Goal: Task Accomplishment & Management: Complete application form

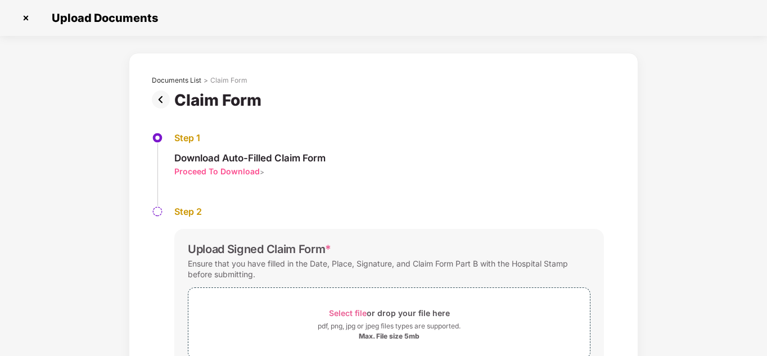
scroll to position [27, 0]
click at [31, 22] on img at bounding box center [26, 18] width 18 height 18
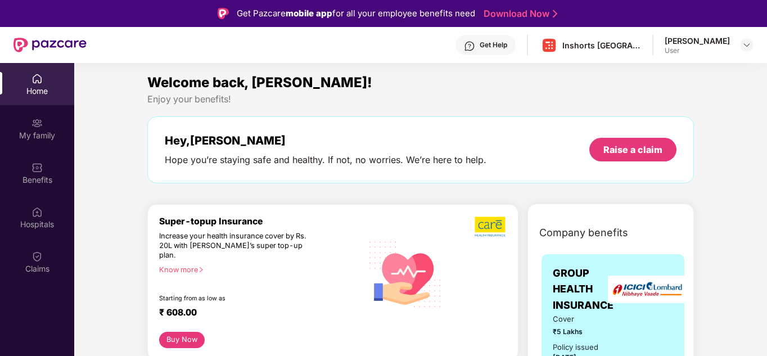
click at [56, 39] on img at bounding box center [49, 45] width 73 height 15
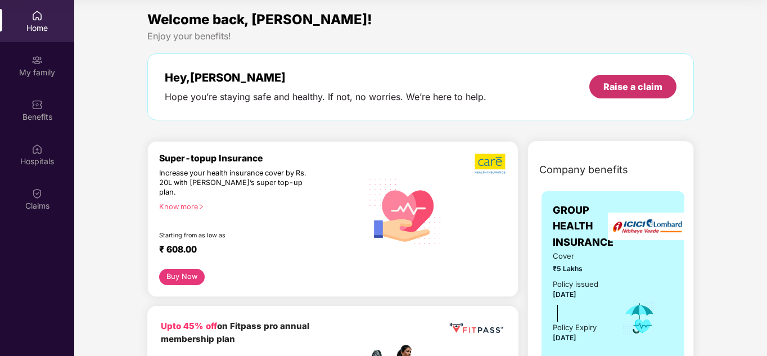
click at [640, 94] on div "Raise a claim" at bounding box center [632, 87] width 87 height 24
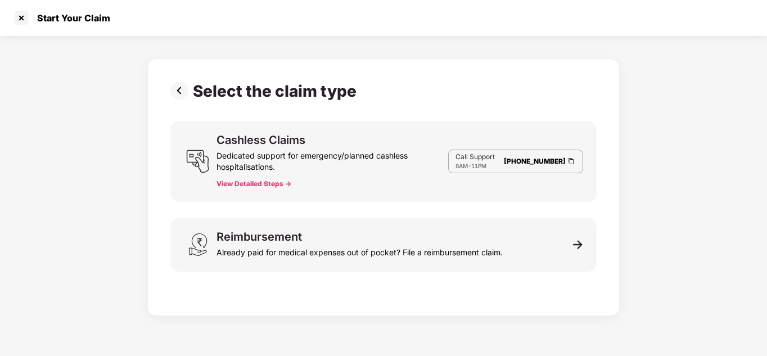
scroll to position [27, 0]
click at [538, 164] on link "080-3783-5420" at bounding box center [535, 161] width 62 height 8
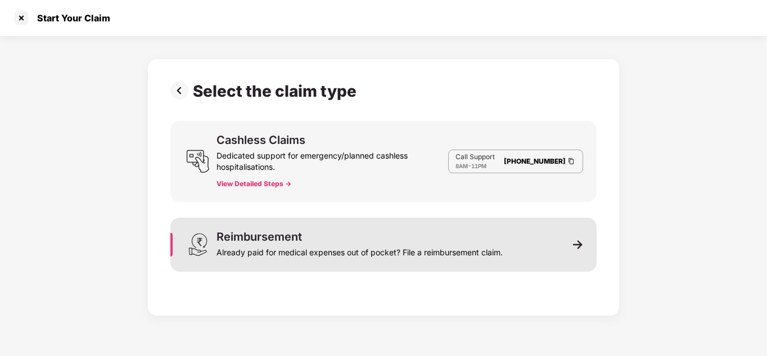
scroll to position [25, 0]
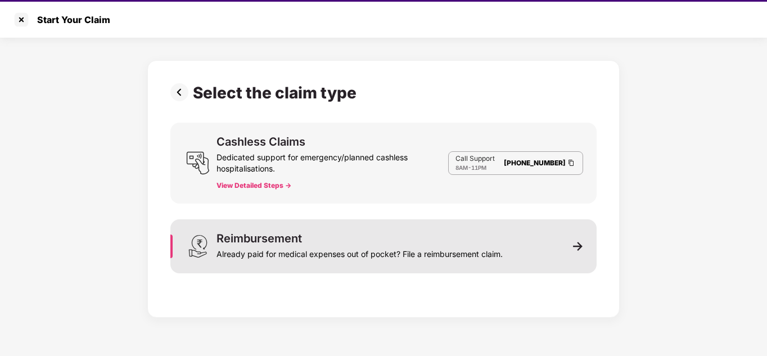
click at [383, 256] on div "Already paid for medical expenses out of pocket? File a reimbursement claim." at bounding box center [359, 252] width 286 height 16
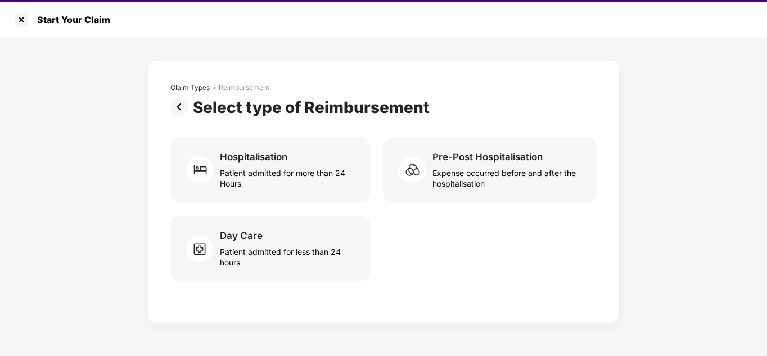
scroll to position [27, 0]
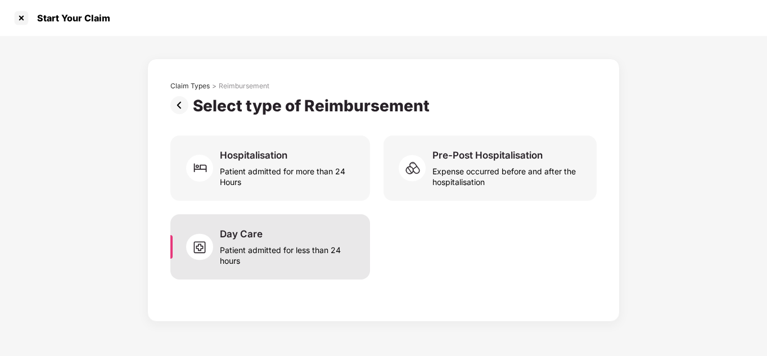
click at [295, 257] on div "Patient admitted for less than 24 hours" at bounding box center [288, 253] width 137 height 26
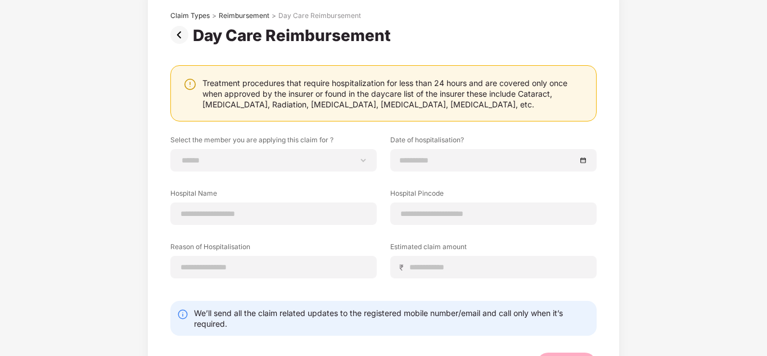
scroll to position [71, 0]
click at [350, 97] on div "Treatment procedures that require hospitalization for less than 24 hours and ar…" at bounding box center [393, 93] width 382 height 32
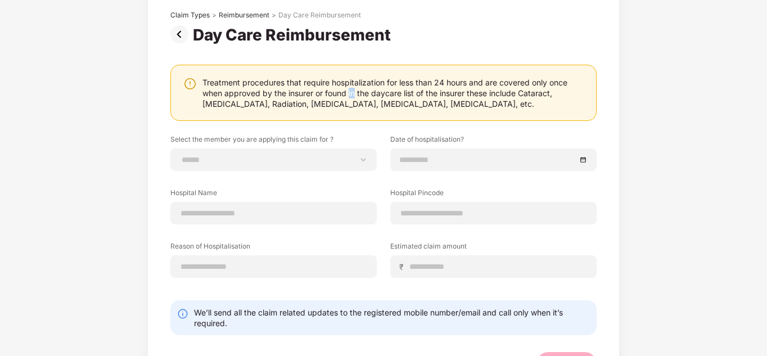
click at [350, 97] on div "Treatment procedures that require hospitalization for less than 24 hours and ar…" at bounding box center [393, 93] width 382 height 32
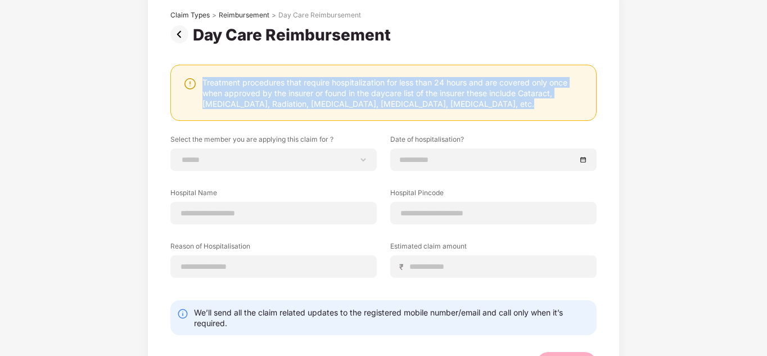
click at [350, 97] on div "Treatment procedures that require hospitalization for less than 24 hours and ar…" at bounding box center [393, 93] width 382 height 32
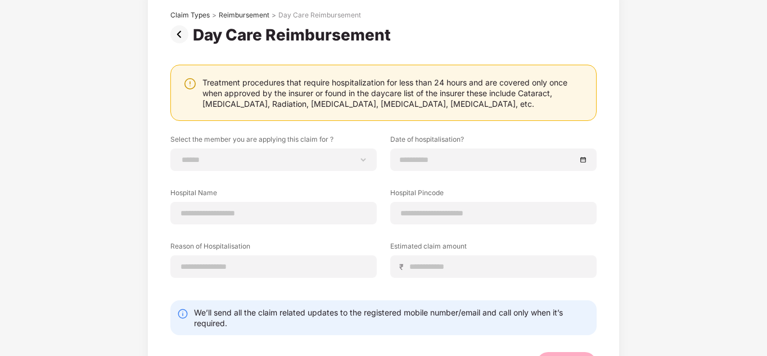
scroll to position [119, 0]
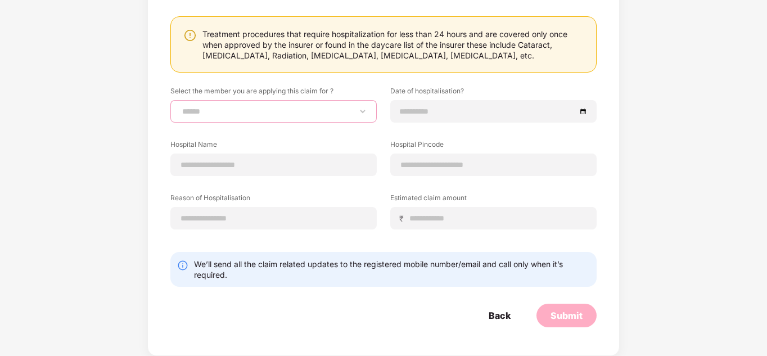
click at [297, 108] on select "**********" at bounding box center [273, 111] width 187 height 9
select select "**********"
click at [180, 107] on select "**********" at bounding box center [273, 111] width 187 height 9
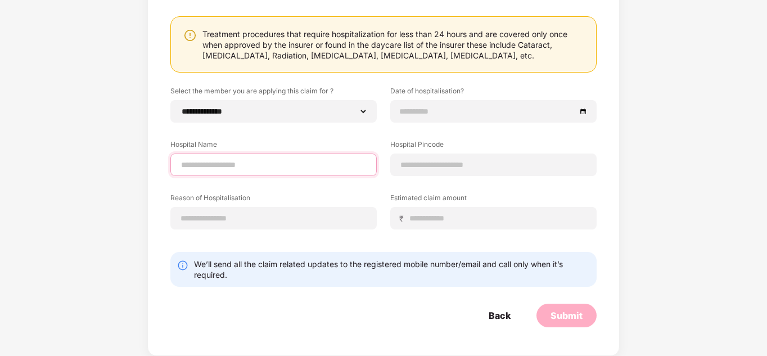
click at [280, 166] on input at bounding box center [273, 165] width 187 height 12
type input "**********"
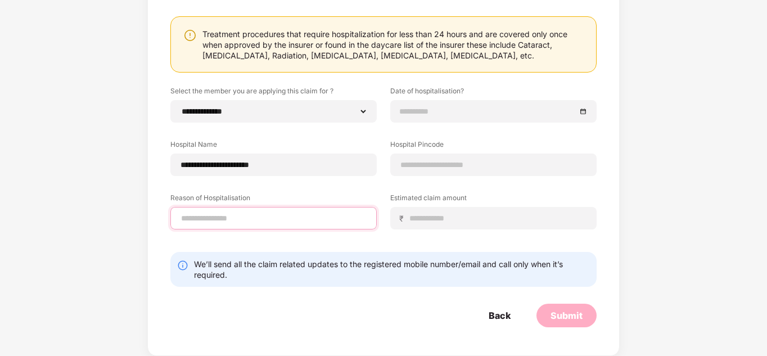
click at [274, 212] on input at bounding box center [273, 218] width 187 height 12
type input "**********"
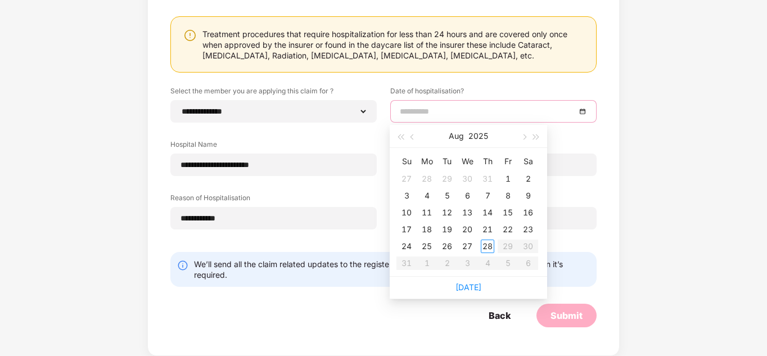
click at [456, 111] on input at bounding box center [488, 111] width 176 height 12
type input "**********"
click at [506, 244] on table "Su Mo Tu We Th Fr Sa 27 28 29 30 31 1 2 3 4 5 6 7 8 9 10 11 12 13 14 15 16 17 1…" at bounding box center [467, 211] width 142 height 119
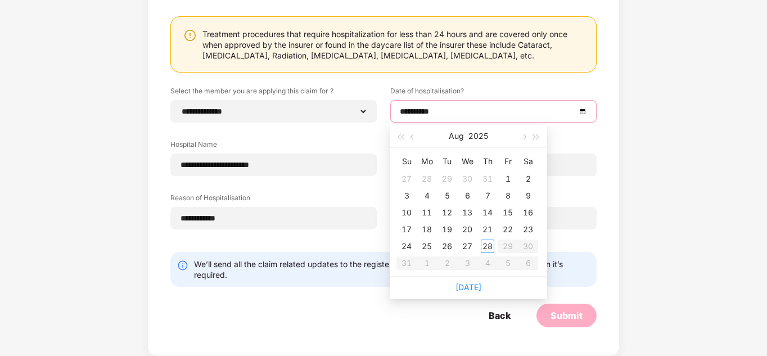
type input "**********"
click at [407, 137] on button "button" at bounding box center [412, 136] width 12 height 22
type input "**********"
click at [448, 243] on div "29" at bounding box center [446, 245] width 13 height 13
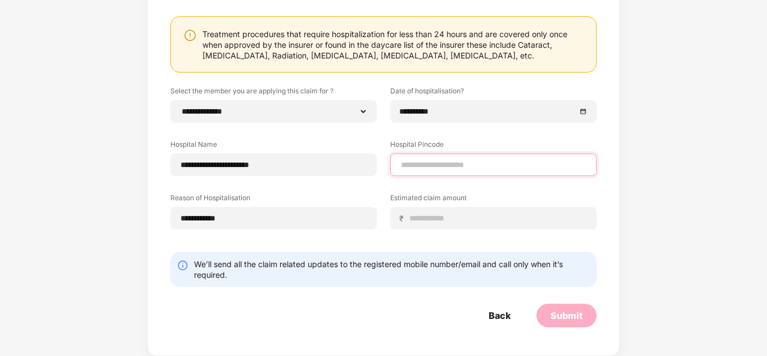
click at [445, 166] on input at bounding box center [493, 165] width 187 height 12
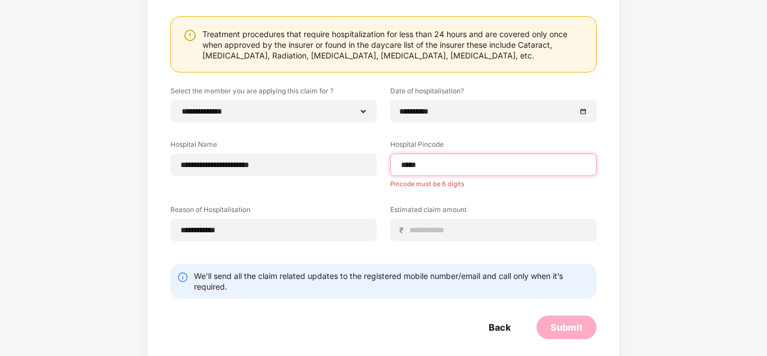
type input "******"
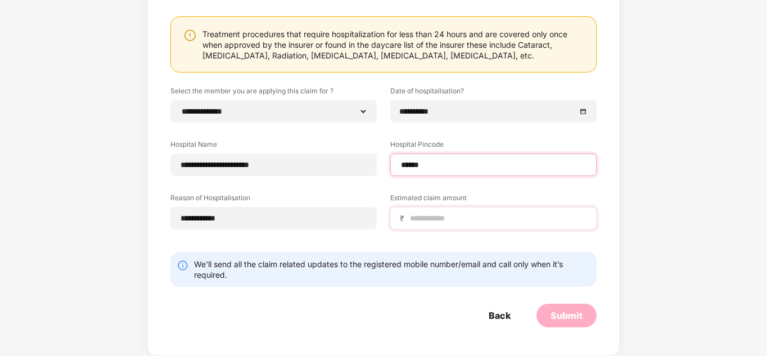
select select "**********"
select select "*****"
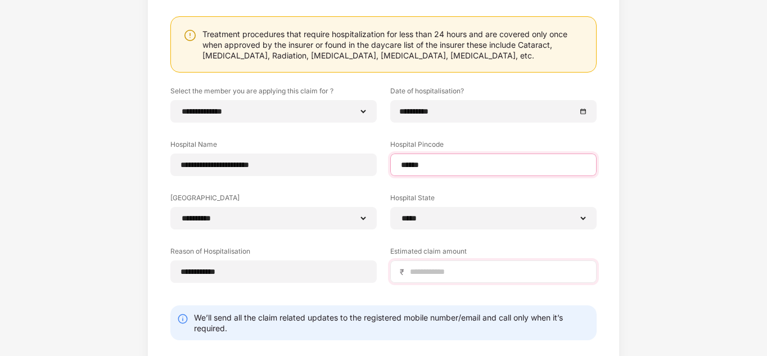
type input "******"
click at [455, 272] on input at bounding box center [498, 272] width 178 height 12
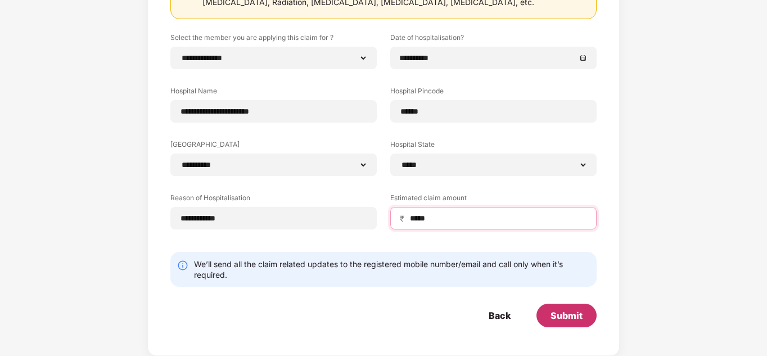
type input "*****"
click at [562, 315] on div "Submit" at bounding box center [566, 315] width 32 height 12
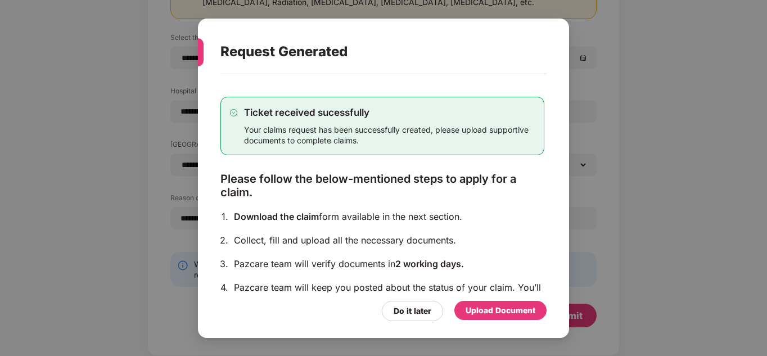
scroll to position [0, 0]
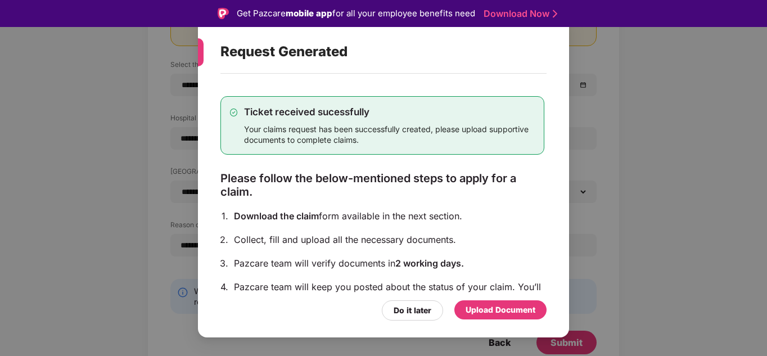
click at [517, 305] on div "Upload Document" at bounding box center [500, 309] width 70 height 12
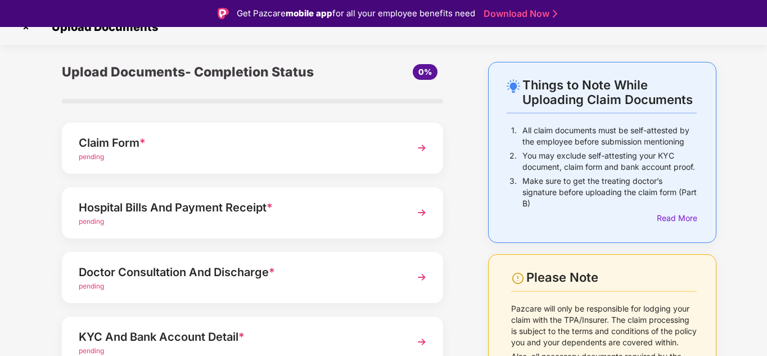
scroll to position [51, 0]
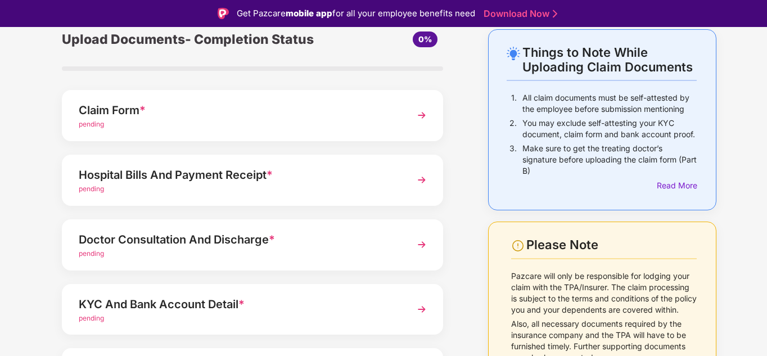
click at [283, 122] on div "pending" at bounding box center [238, 124] width 318 height 11
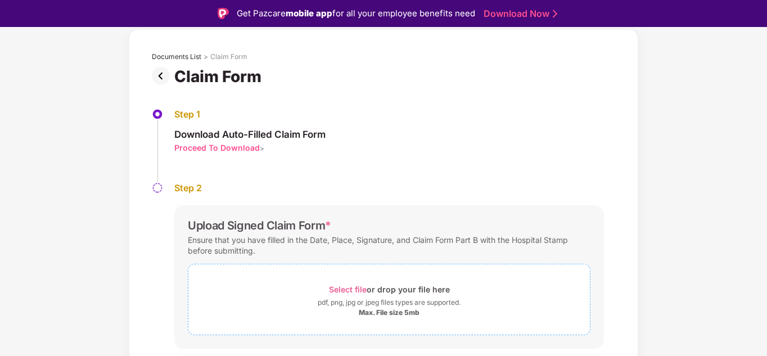
click at [375, 302] on div "pdf, png, jpg or jpeg files types are supported." at bounding box center [389, 302] width 143 height 11
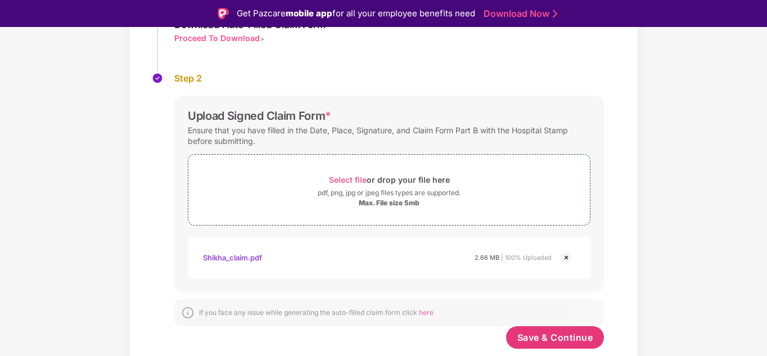
scroll to position [160, 0]
click at [568, 336] on span "Save & Continue" at bounding box center [555, 337] width 76 height 12
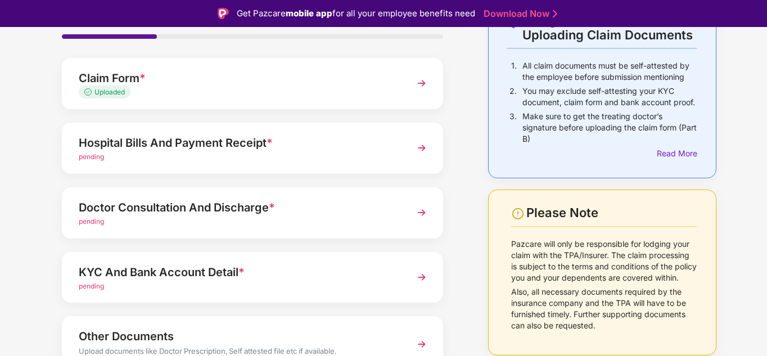
scroll to position [83, 0]
click at [381, 140] on div "Hospital Bills And Payment Receipt *" at bounding box center [238, 142] width 318 height 18
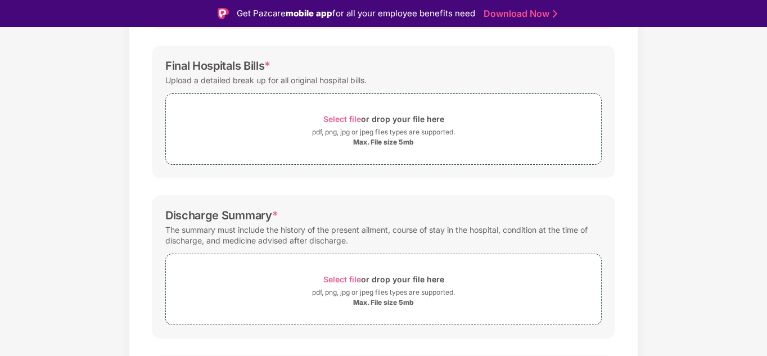
scroll to position [155, 0]
click at [381, 140] on div "Max. File size 5mb" at bounding box center [383, 141] width 61 height 9
click at [737, 134] on div "Documents List > Hospital bills and Payment receipt Hospital bills and Payment …" at bounding box center [383, 240] width 767 height 630
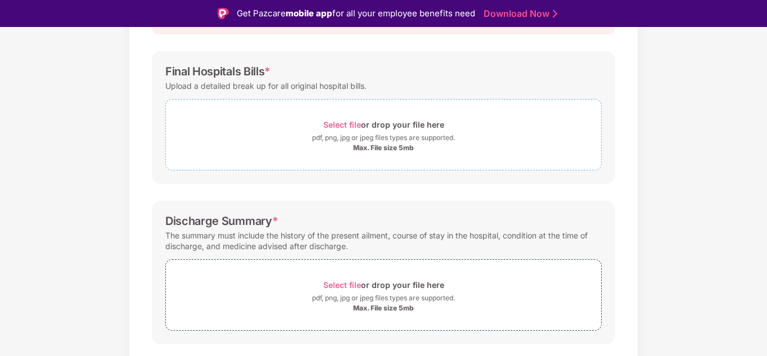
scroll to position [150, 0]
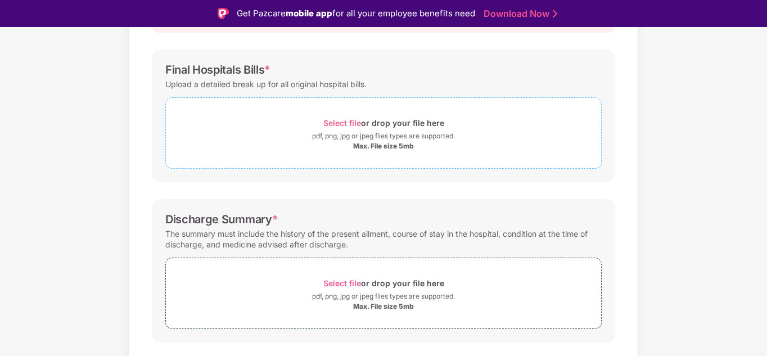
click at [374, 155] on span "Select file or drop your file here pdf, png, jpg or jpeg files types are suppor…" at bounding box center [383, 132] width 435 height 53
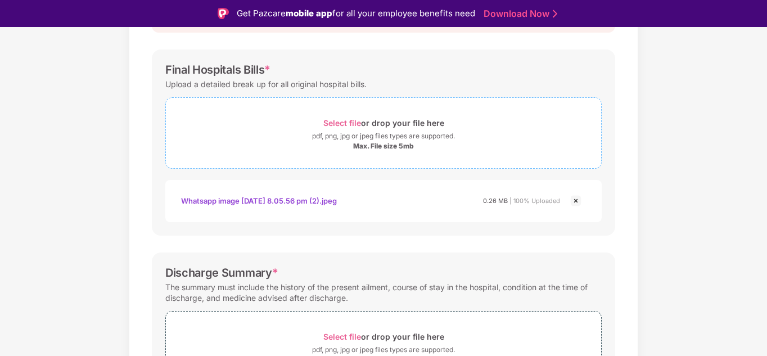
click at [384, 135] on div "pdf, png, jpg or jpeg files types are supported." at bounding box center [383, 135] width 143 height 11
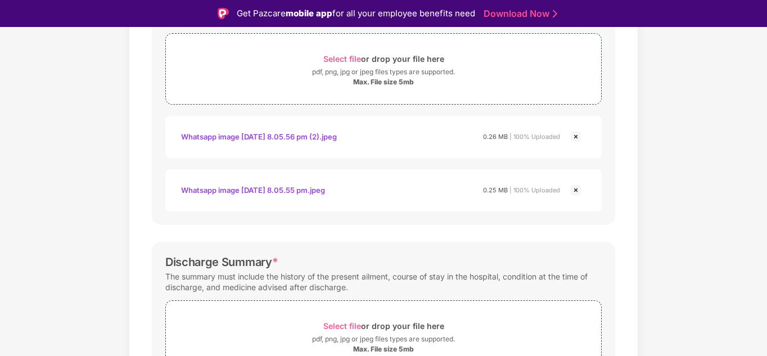
scroll to position [215, 0]
click at [574, 189] on img at bounding box center [575, 189] width 13 height 13
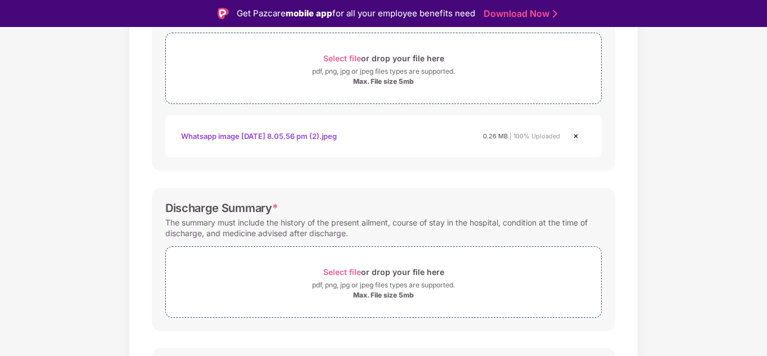
click at [574, 135] on img at bounding box center [575, 135] width 13 height 13
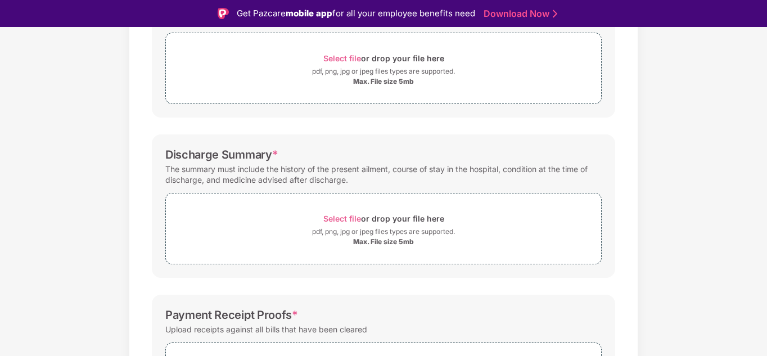
click at [659, 124] on div "Documents List > Hospital bills and Payment receipt Hospital bills and Payment …" at bounding box center [383, 180] width 767 height 630
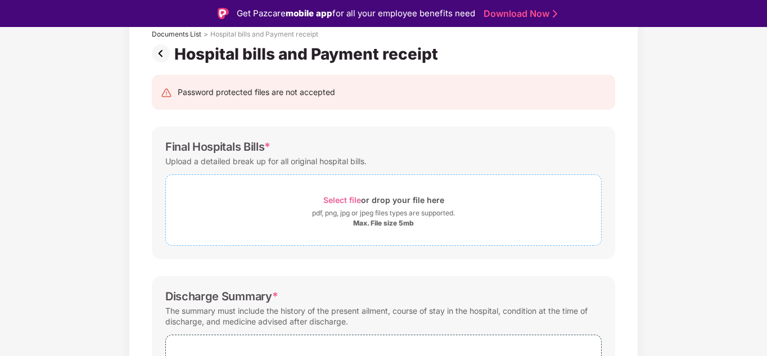
click at [363, 225] on div "Max. File size 5mb" at bounding box center [383, 223] width 61 height 9
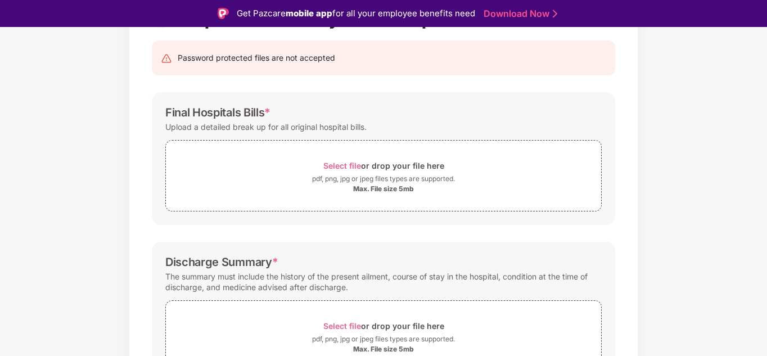
scroll to position [125, 0]
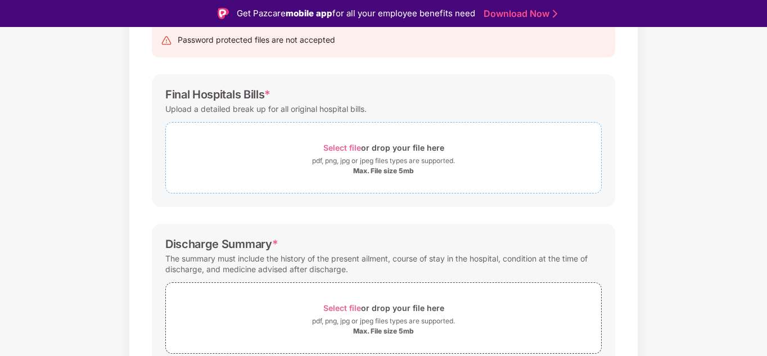
click at [393, 175] on div "Max. File size 5mb" at bounding box center [383, 170] width 61 height 9
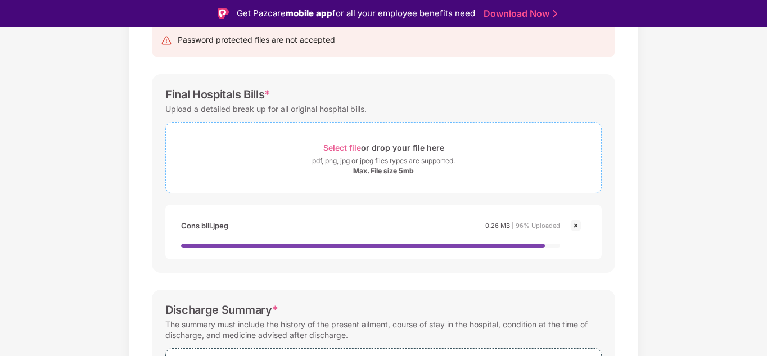
click at [373, 175] on div "Max. File size 5mb" at bounding box center [383, 170] width 61 height 9
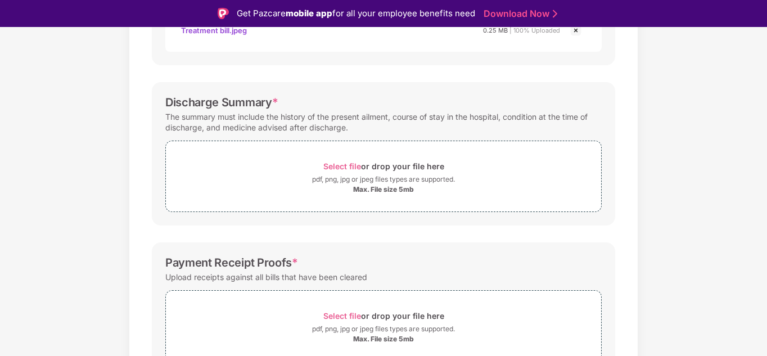
scroll to position [374, 0]
click at [396, 191] on div "Max. File size 5mb" at bounding box center [383, 188] width 61 height 9
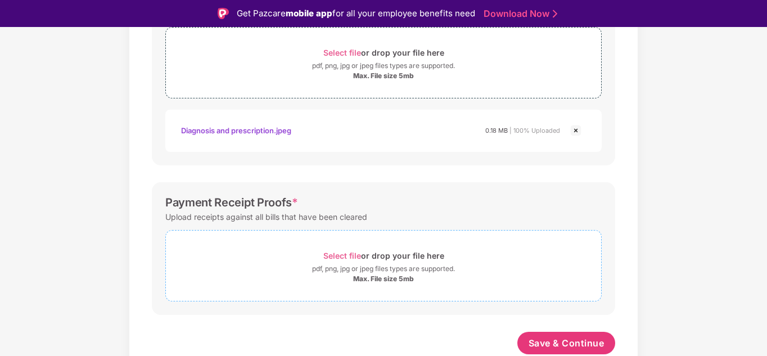
scroll to position [487, 0]
click at [366, 254] on div "Select file or drop your file here" at bounding box center [383, 255] width 121 height 15
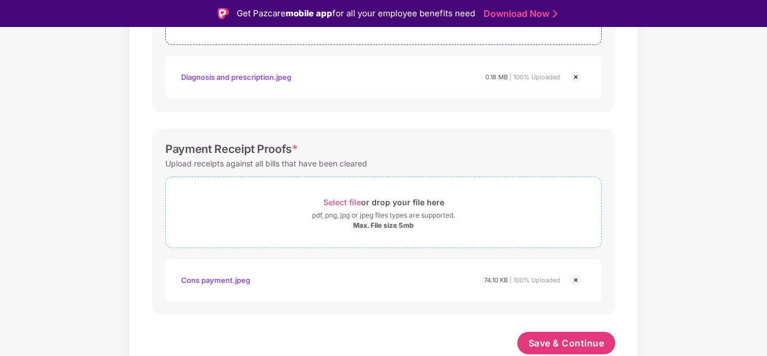
scroll to position [541, 0]
click at [370, 207] on div "Select file or drop your file here" at bounding box center [383, 201] width 121 height 15
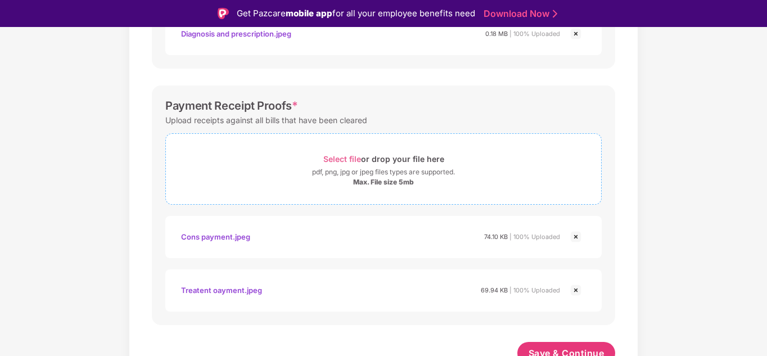
scroll to position [594, 0]
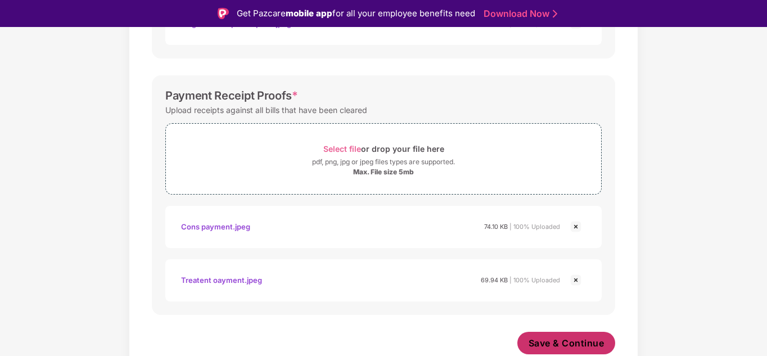
click at [569, 343] on span "Save & Continue" at bounding box center [566, 343] width 76 height 12
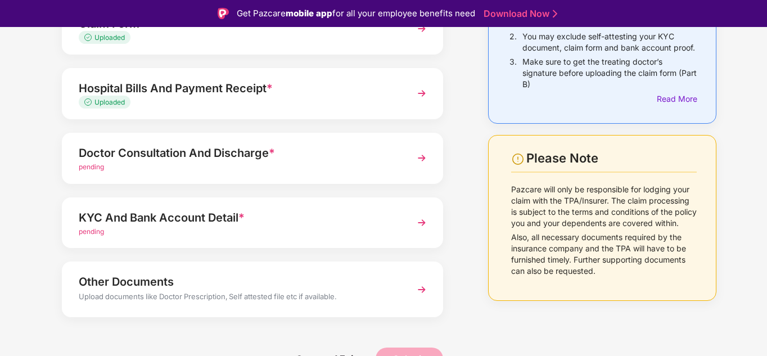
scroll to position [138, 0]
click at [334, 164] on div "pending" at bounding box center [238, 166] width 318 height 11
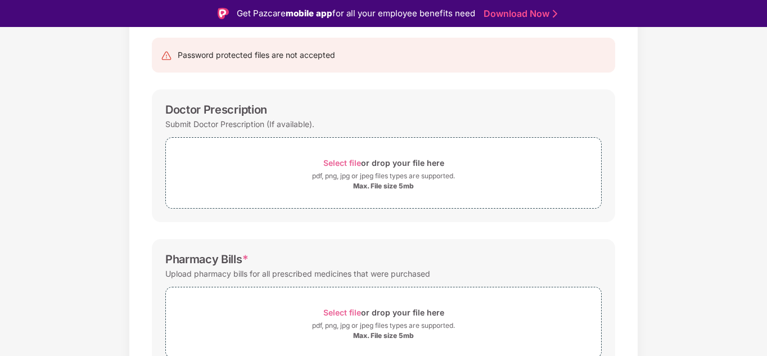
scroll to position [110, 0]
click at [334, 164] on span "Select file" at bounding box center [342, 163] width 38 height 10
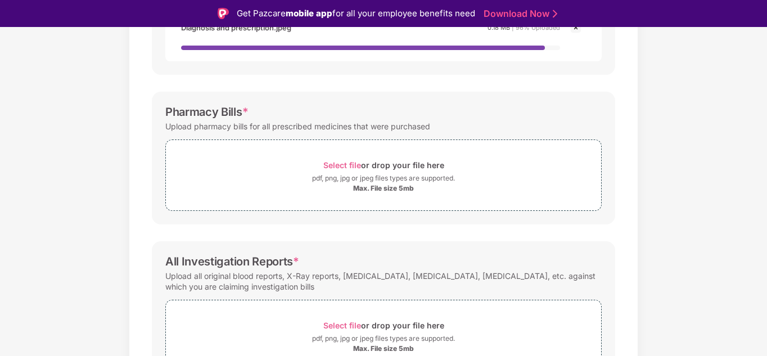
scroll to position [324, 0]
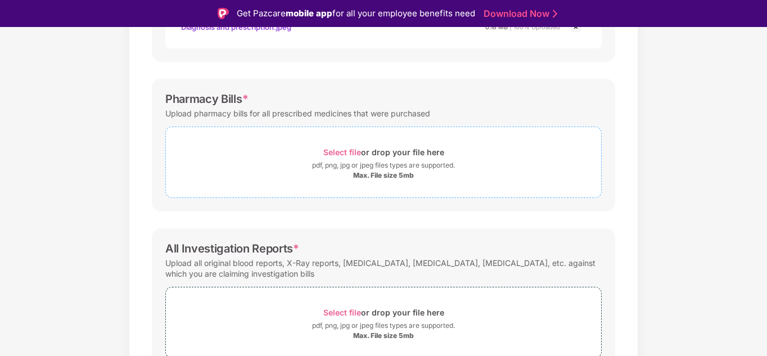
click at [358, 170] on div "pdf, png, jpg or jpeg files types are supported." at bounding box center [383, 165] width 143 height 11
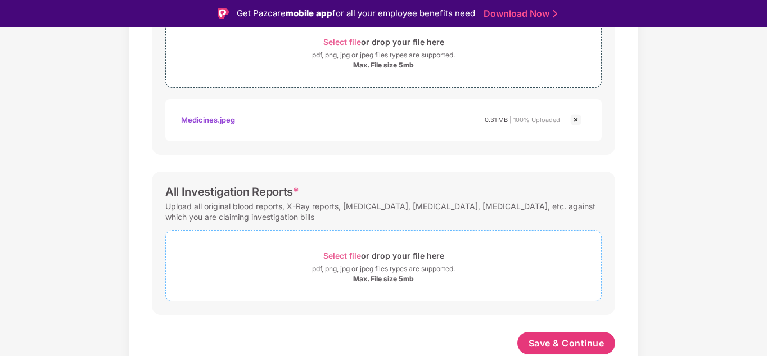
scroll to position [434, 0]
click at [379, 262] on div "Select file or drop your file here pdf, png, jpg or jpeg files types are suppor…" at bounding box center [383, 265] width 435 height 35
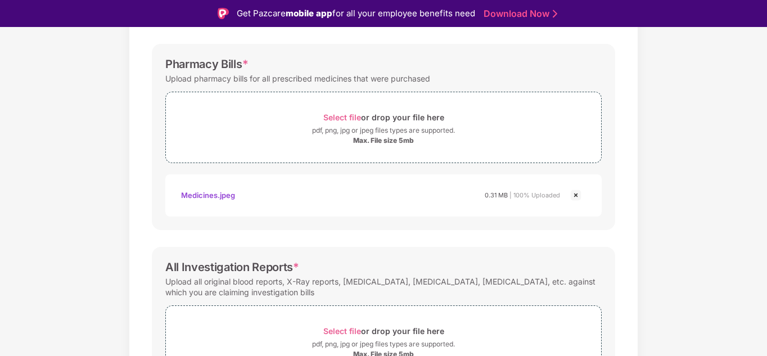
scroll to position [359, 0]
click at [582, 233] on div "Password protected files are not accepted Doctor Prescription Submit Doctor Pre…" at bounding box center [383, 140] width 497 height 727
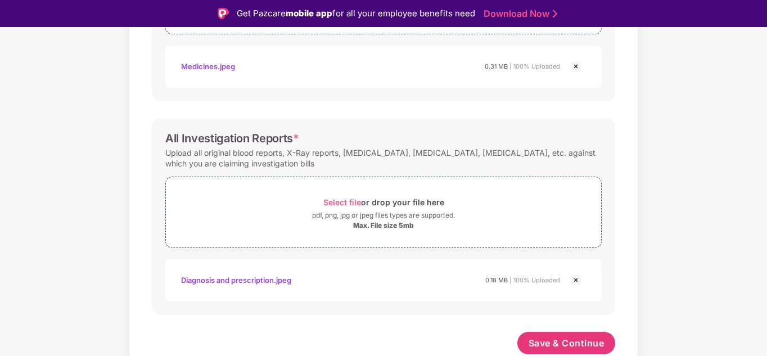
scroll to position [27, 0]
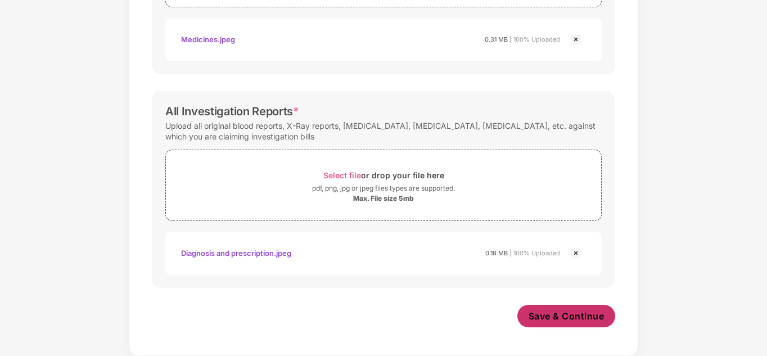
click at [571, 315] on span "Save & Continue" at bounding box center [566, 316] width 76 height 12
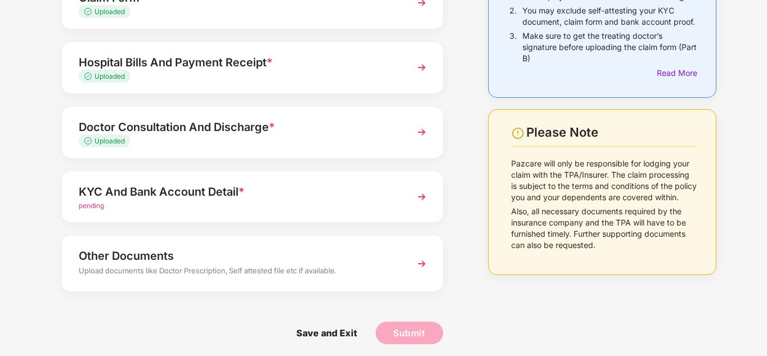
scroll to position [137, 0]
click at [418, 200] on img at bounding box center [421, 196] width 20 height 20
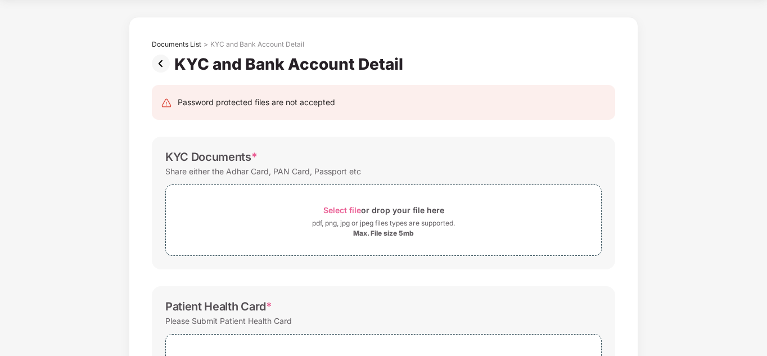
scroll to position [37, 0]
click at [389, 230] on div "Max. File size 5mb" at bounding box center [383, 232] width 61 height 9
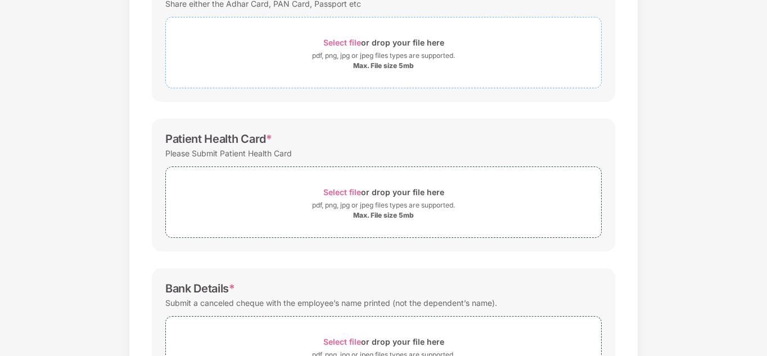
scroll to position [204, 0]
click at [436, 198] on div "Select file or drop your file here" at bounding box center [383, 191] width 121 height 15
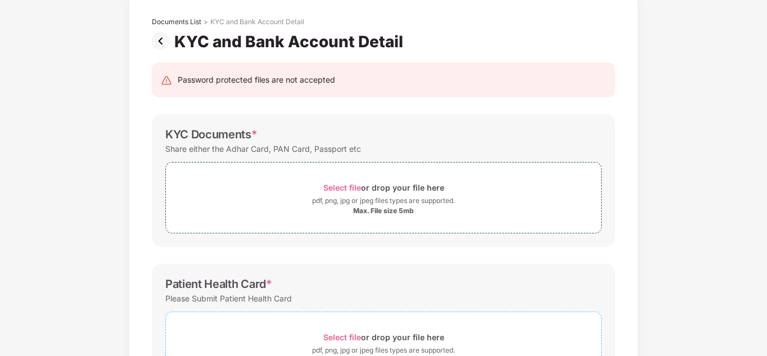
scroll to position [57, 0]
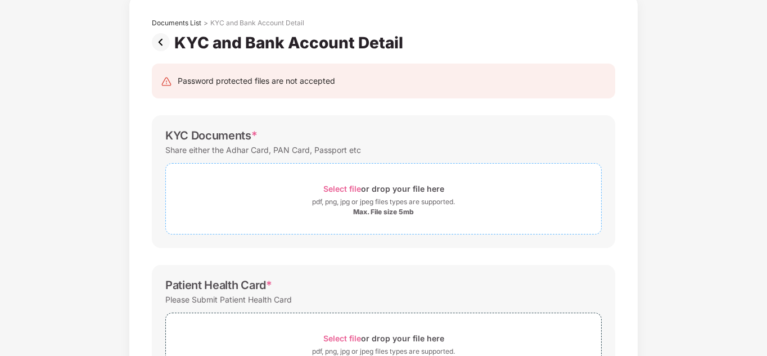
click at [341, 194] on div "Select file or drop your file here" at bounding box center [383, 188] width 121 height 15
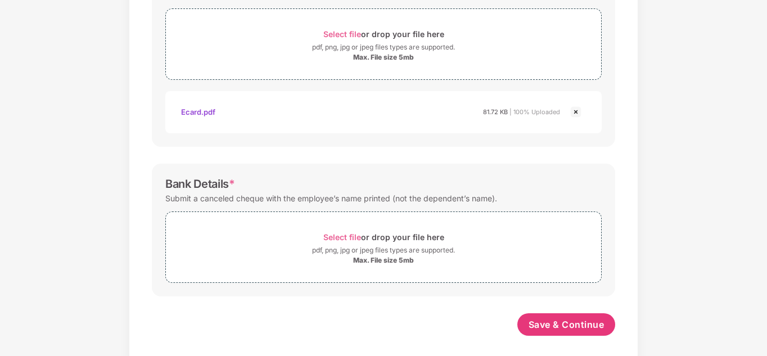
scroll to position [423, 0]
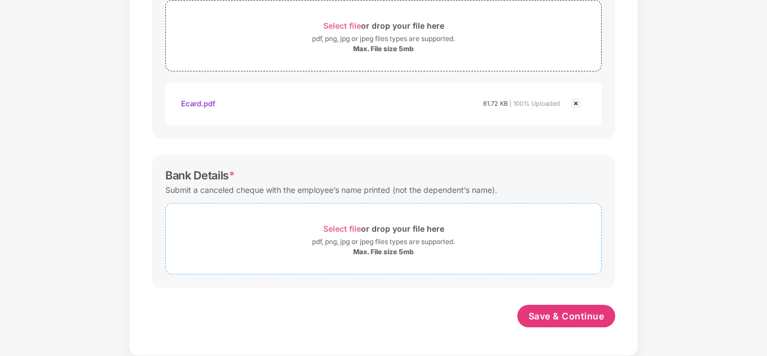
click at [343, 241] on div "pdf, png, jpg or jpeg files types are supported." at bounding box center [383, 241] width 143 height 11
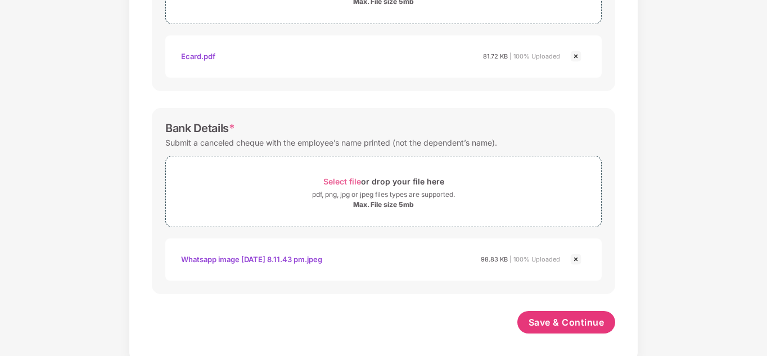
scroll to position [477, 0]
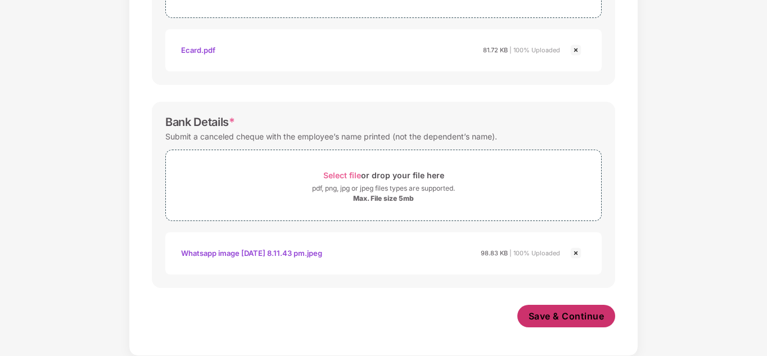
click at [565, 309] on button "Save & Continue" at bounding box center [566, 316] width 98 height 22
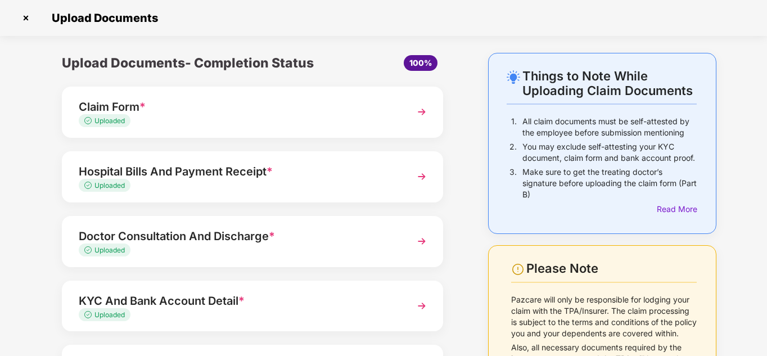
scroll to position [114, 0]
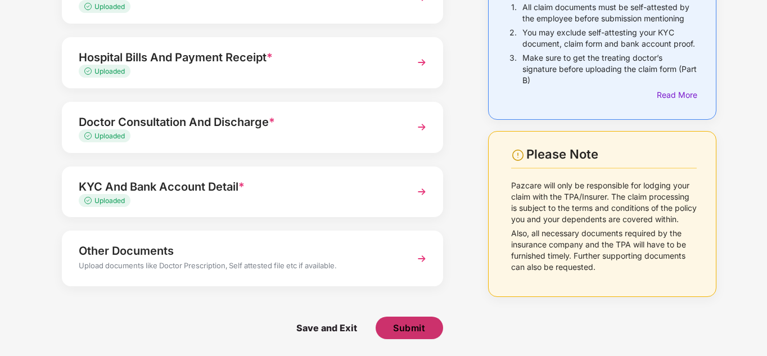
click at [400, 328] on span "Submit" at bounding box center [409, 327] width 32 height 12
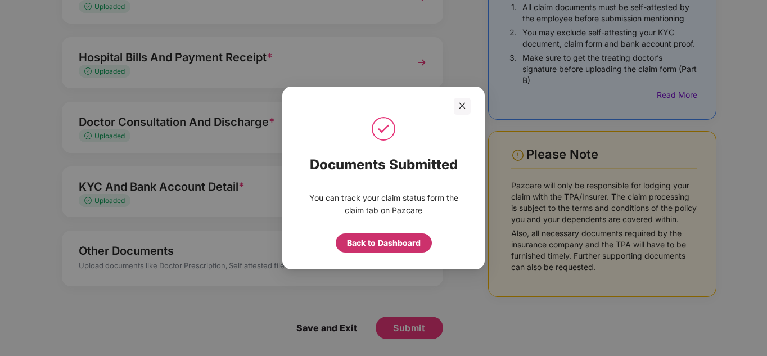
click at [387, 242] on div "Back to Dashboard" at bounding box center [384, 243] width 74 height 12
